Goal: Information Seeking & Learning: Find specific fact

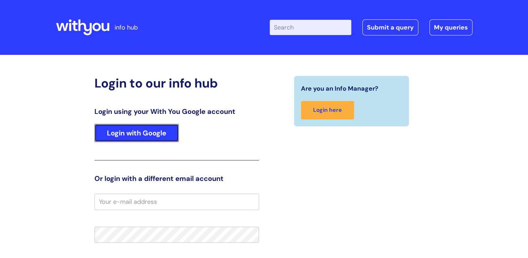
click at [158, 136] on link "Login with Google" at bounding box center [136, 133] width 84 height 18
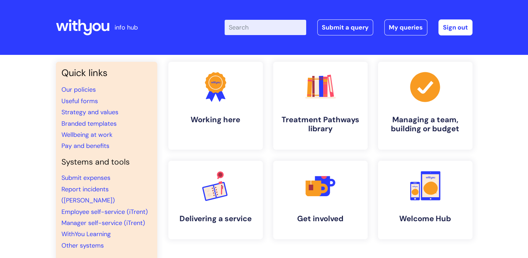
click at [261, 30] on input "Enter your search term here..." at bounding box center [266, 27] width 82 height 15
type input "Pay band"
click button "Search" at bounding box center [0, 0] width 0 height 0
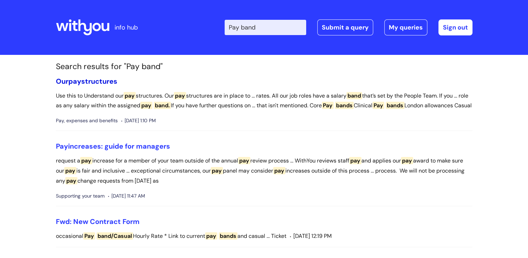
click at [98, 79] on link "Our pay structures" at bounding box center [86, 81] width 61 height 9
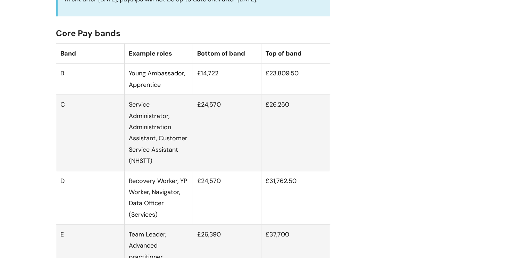
scroll to position [412, 0]
drag, startPoint x: 242, startPoint y: 173, endPoint x: 205, endPoint y: 227, distance: 65.1
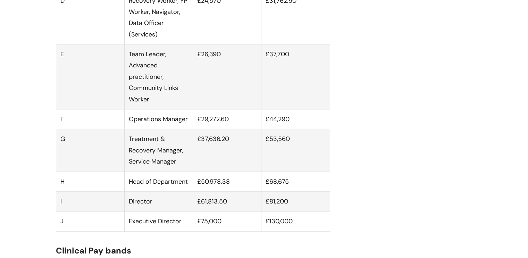
scroll to position [592, 0]
click at [289, 44] on td "£31,762.50" at bounding box center [295, 18] width 68 height 54
